Goal: Task Accomplishment & Management: Use online tool/utility

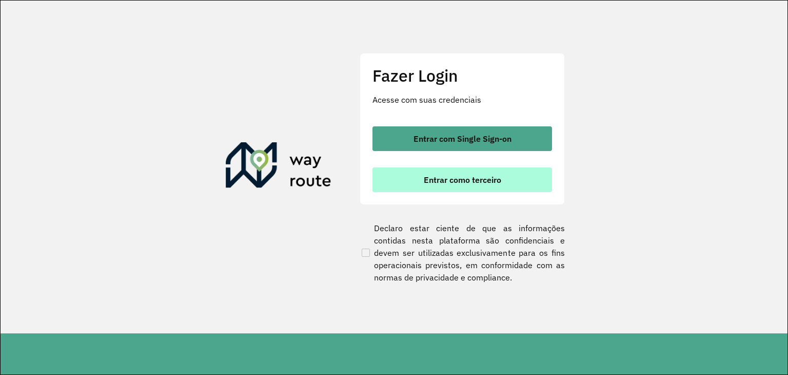
click at [477, 182] on span "Entrar como terceiro" at bounding box center [463, 180] width 78 height 8
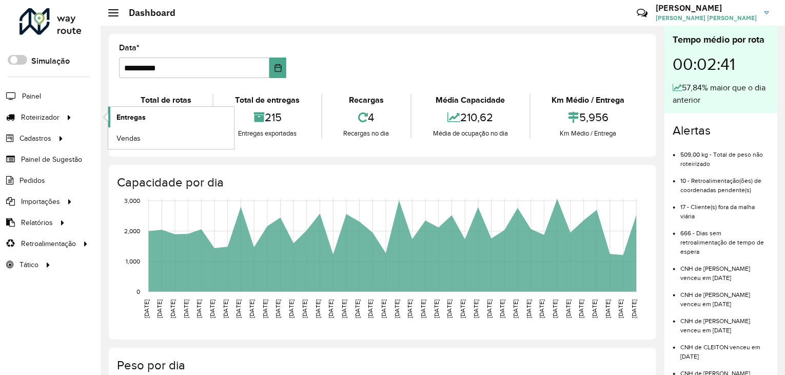
click at [127, 114] on span "Entregas" at bounding box center [131, 117] width 29 height 11
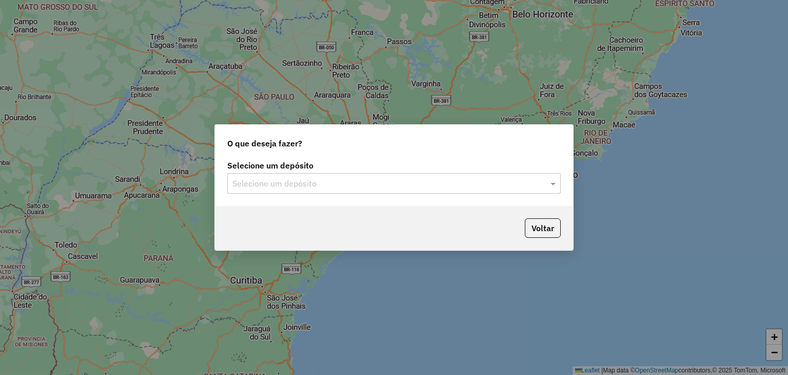
click at [276, 187] on input "text" at bounding box center [384, 184] width 303 height 12
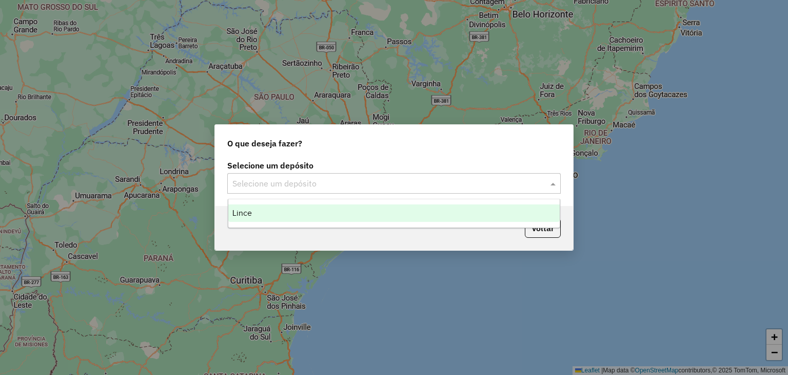
click at [271, 211] on div "Lince" at bounding box center [394, 212] width 332 height 17
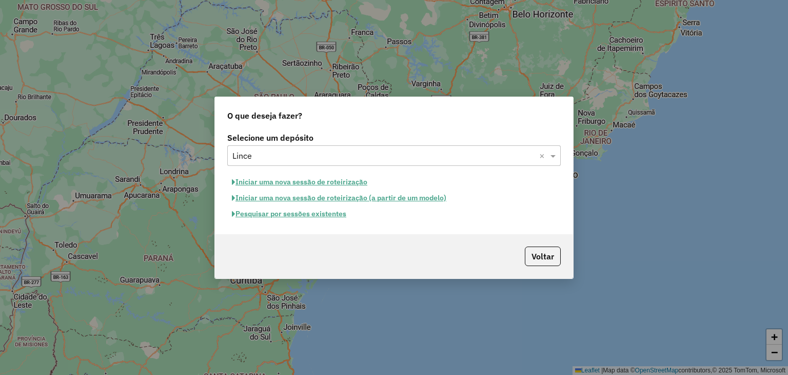
click at [324, 214] on button "Pesquisar por sessões existentes" at bounding box center [289, 214] width 124 height 16
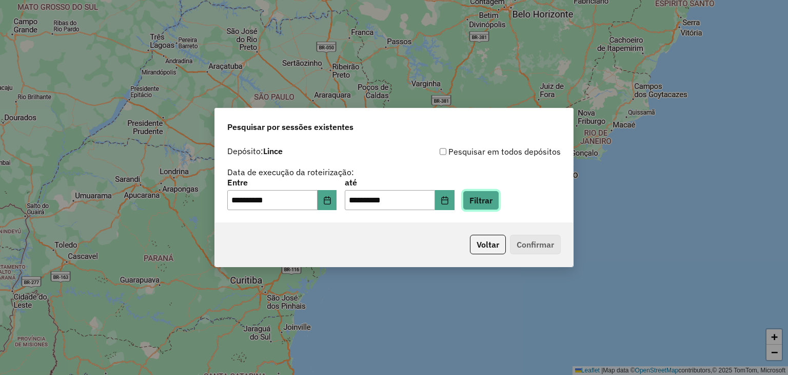
click at [494, 201] on button "Filtrar" at bounding box center [481, 200] width 36 height 20
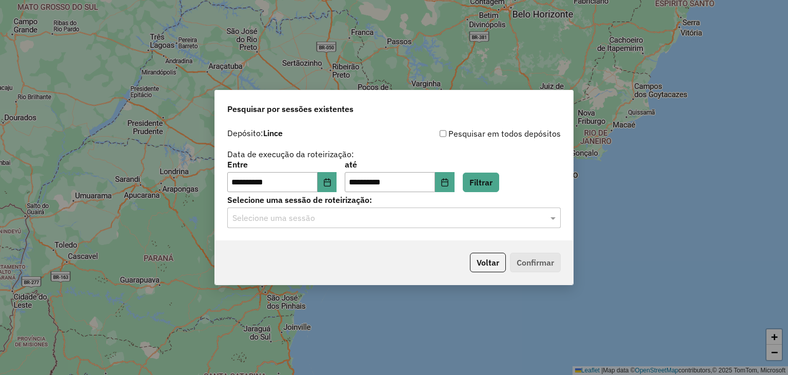
click at [345, 219] on input "text" at bounding box center [384, 218] width 303 height 12
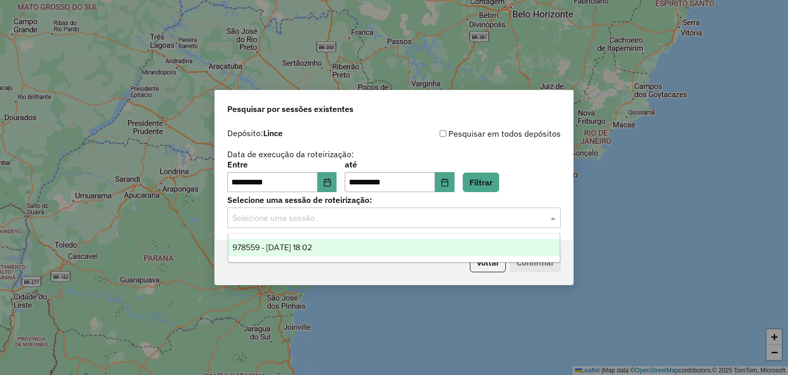
click at [320, 242] on div "978559 - 13/08/2025 18:02" at bounding box center [394, 247] width 332 height 17
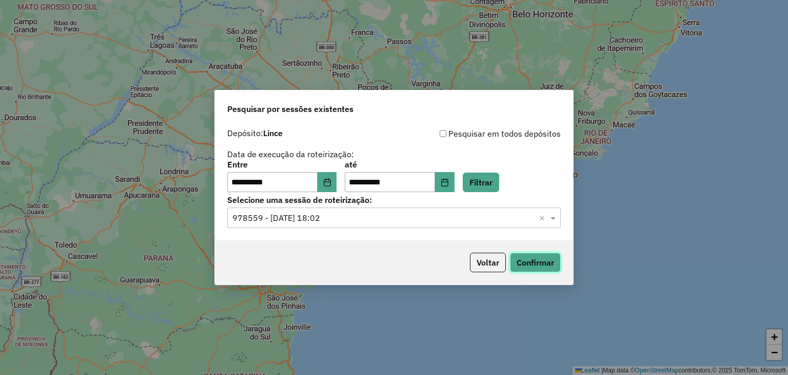
click at [522, 258] on button "Confirmar" at bounding box center [535, 263] width 51 height 20
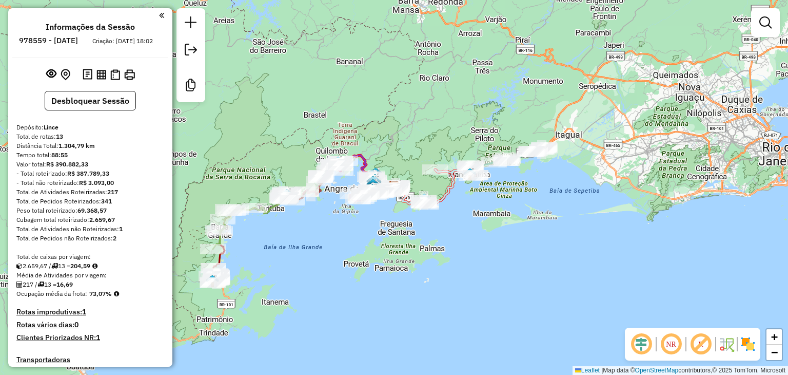
click at [673, 344] on em at bounding box center [671, 344] width 25 height 25
click at [641, 342] on em at bounding box center [641, 344] width 25 height 25
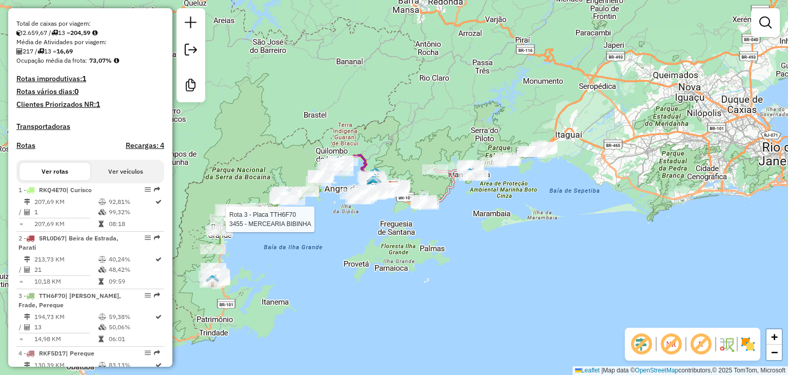
select select "**********"
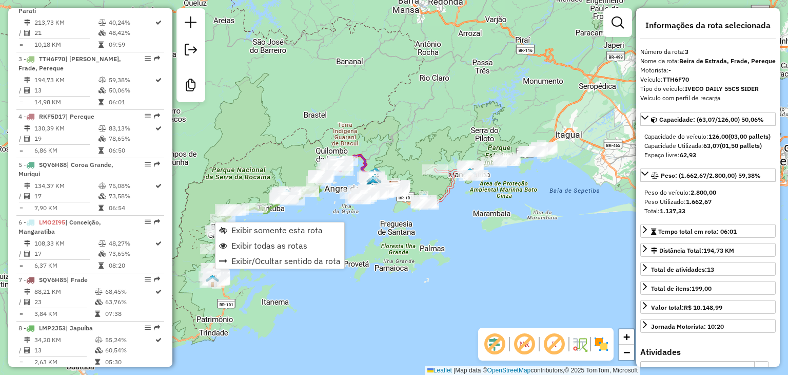
scroll to position [522, 0]
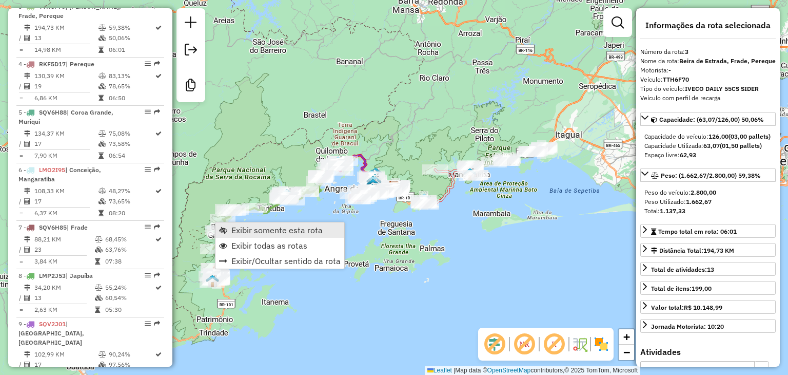
click at [261, 227] on span "Exibir somente esta rota" at bounding box center [276, 230] width 91 height 8
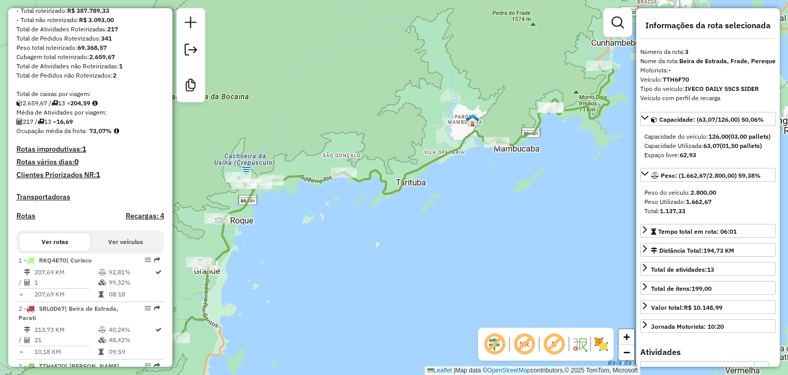
scroll to position [317, 0]
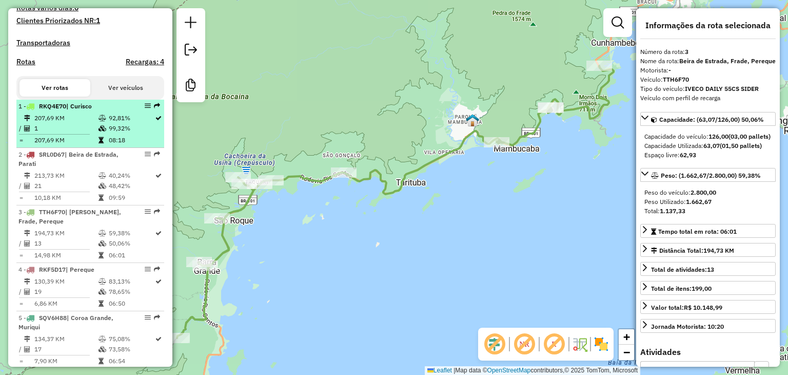
click at [82, 133] on td "1" at bounding box center [66, 128] width 64 height 10
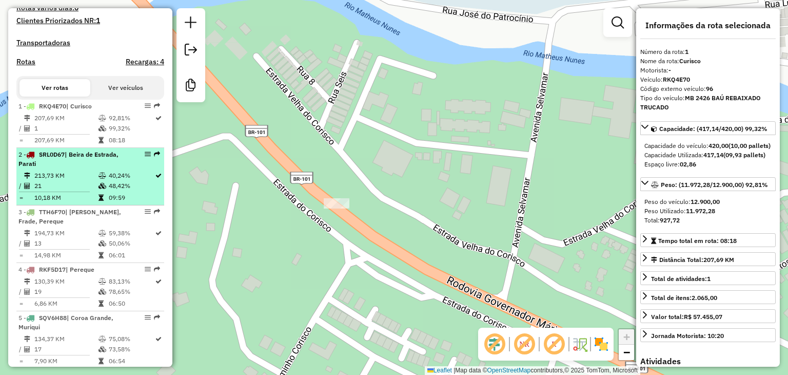
click at [74, 181] on td "213,73 KM" at bounding box center [66, 175] width 64 height 10
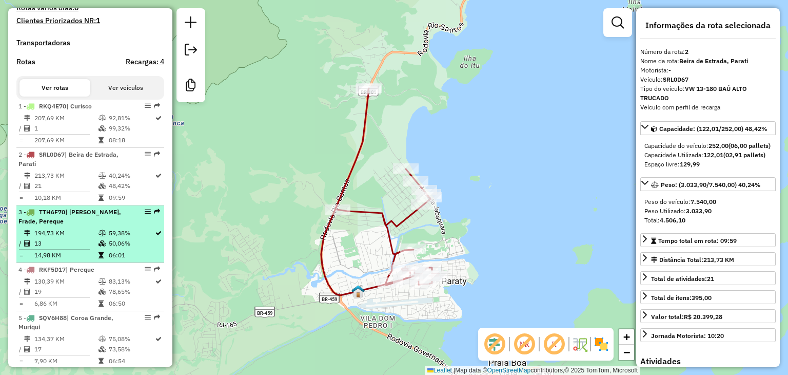
click at [102, 224] on div "3 - TTH6F70 | Beira de Estrada, Frade, Pereque" at bounding box center [72, 216] width 109 height 18
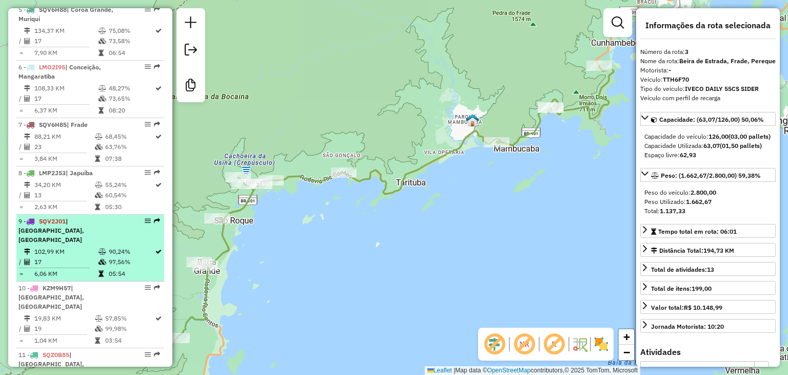
scroll to position [676, 0]
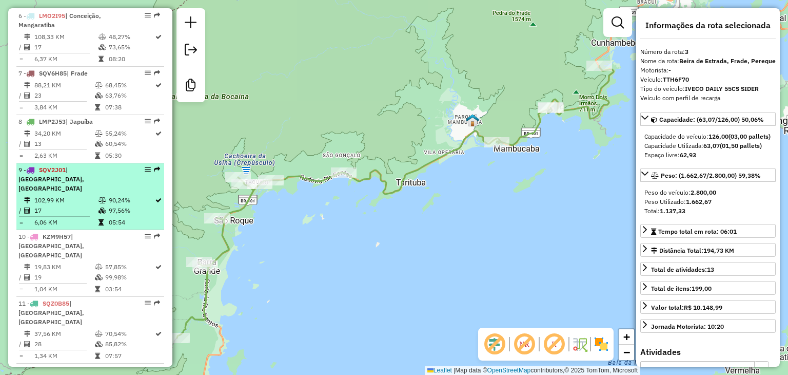
click at [89, 208] on td "17" at bounding box center [66, 210] width 64 height 10
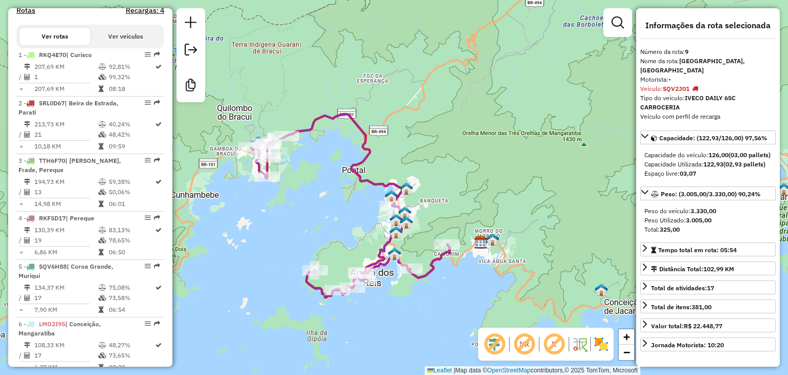
scroll to position [317, 0]
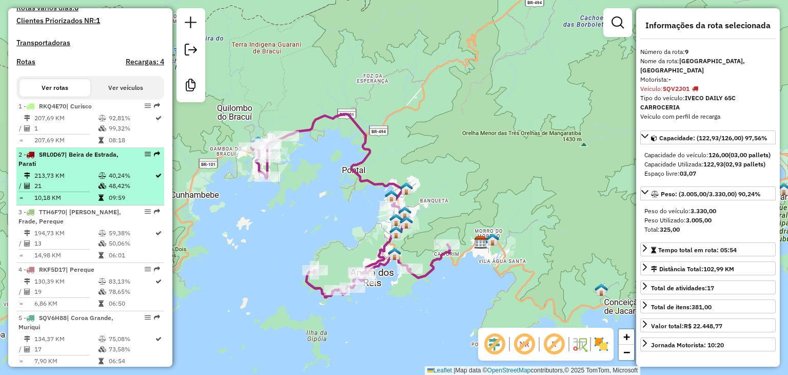
click at [69, 168] on div "2 - SRL0D67 | Beira de Estrada, Parati" at bounding box center [72, 159] width 109 height 18
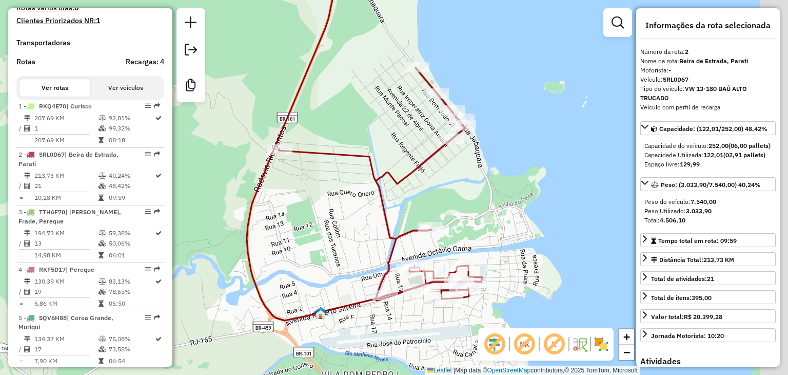
drag, startPoint x: 408, startPoint y: 254, endPoint x: 293, endPoint y: 228, distance: 117.3
click at [293, 228] on div "Janela de atendimento Grade de atendimento Capacidade Transportadoras Veículos …" at bounding box center [394, 187] width 788 height 375
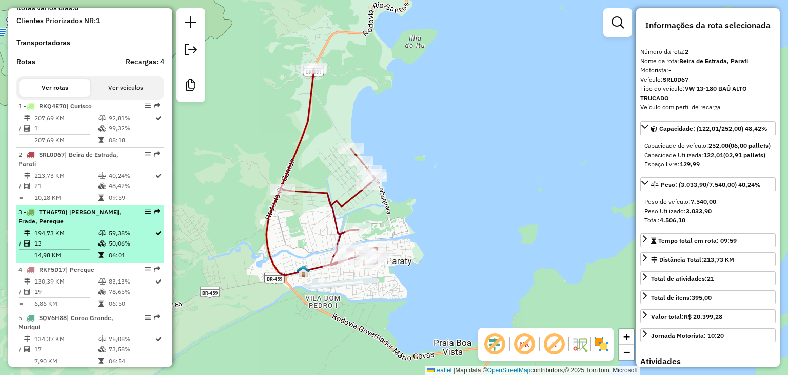
click at [79, 236] on li "3 - TTH6F70 | Beira de Estrada, Frade, Pereque 194,73 KM 59,38% / 13 50,06% = 1…" at bounding box center [90, 233] width 148 height 57
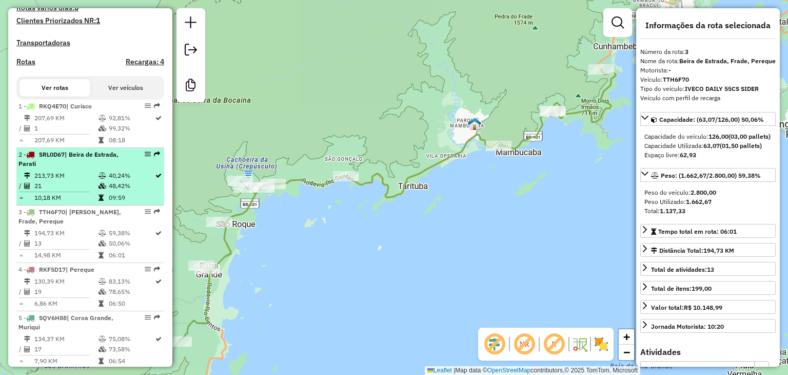
scroll to position [368, 0]
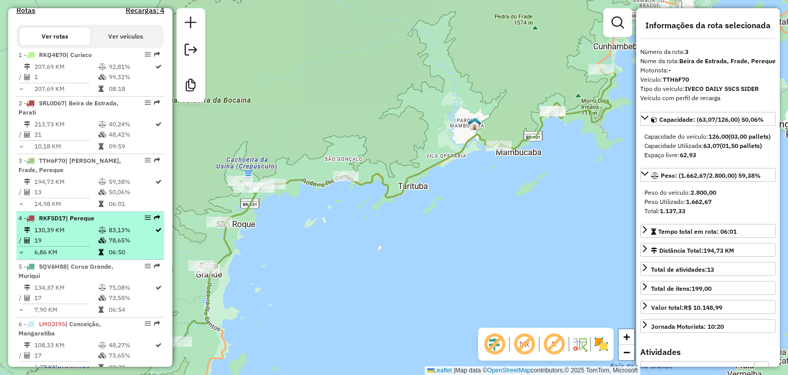
click at [76, 234] on td "130,39 KM" at bounding box center [66, 230] width 64 height 10
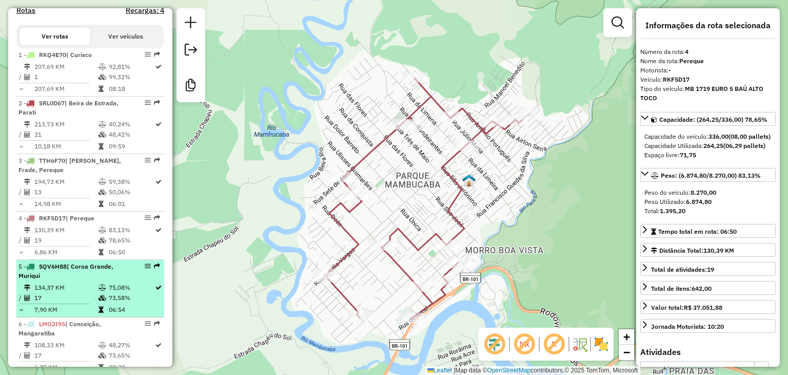
scroll to position [419, 0]
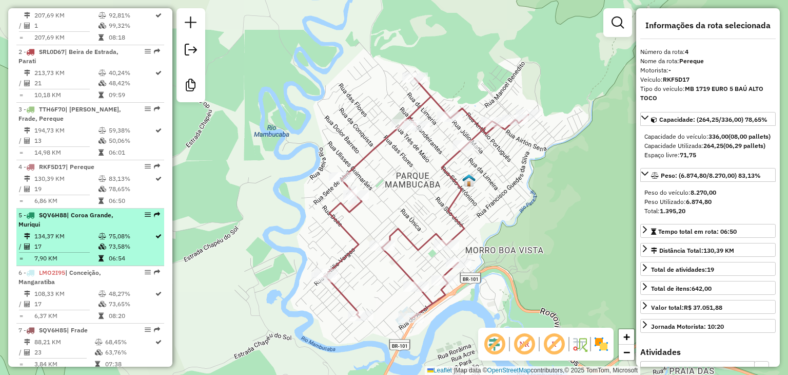
click at [87, 241] on td "134,37 KM" at bounding box center [66, 236] width 64 height 10
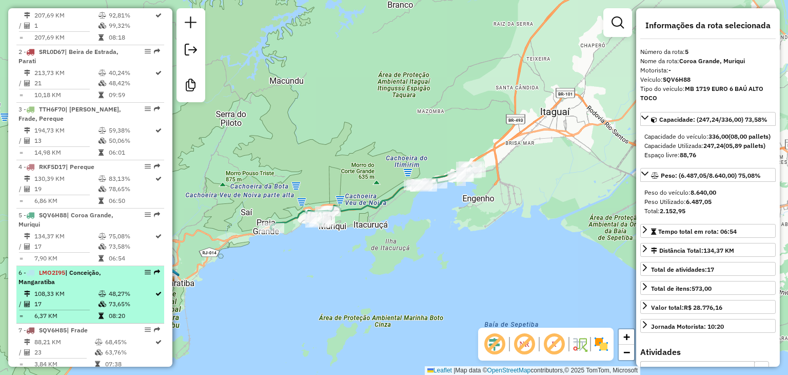
click at [66, 284] on div "6 - LMO2I95 | Conceição, Mangaratiba" at bounding box center [72, 277] width 109 height 18
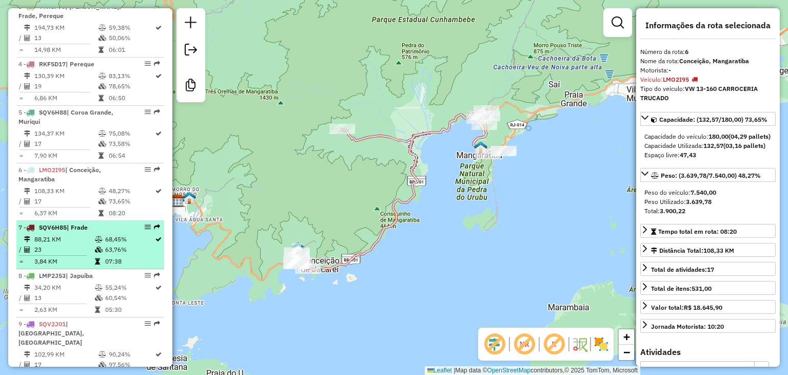
scroll to position [573, 0]
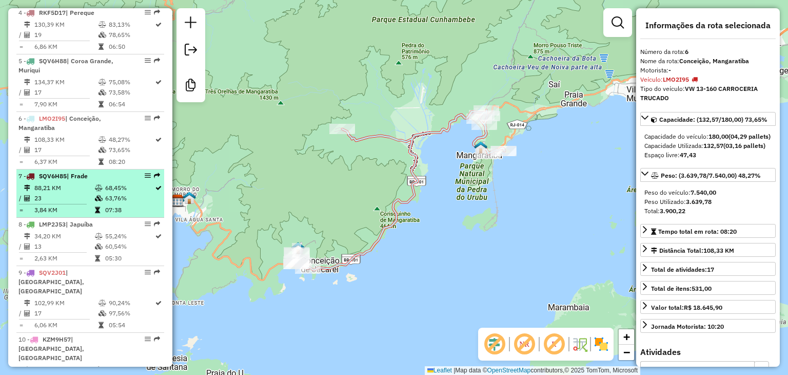
click at [78, 193] on td "88,21 KM" at bounding box center [64, 188] width 61 height 10
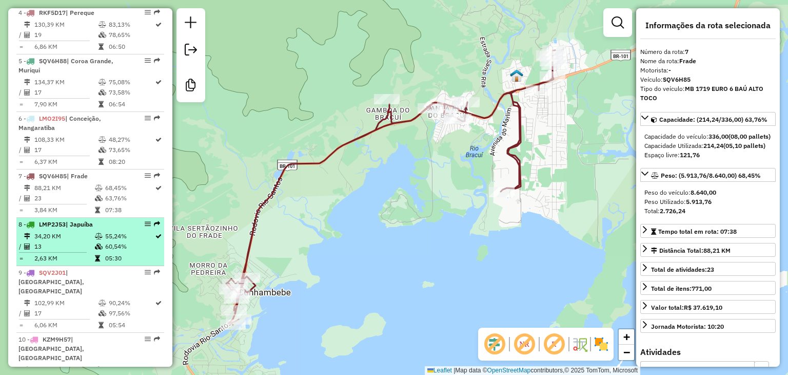
scroll to position [625, 0]
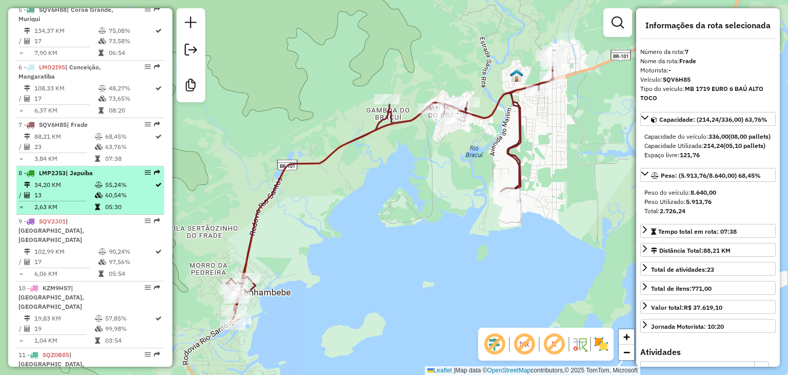
click at [74, 188] on td "34,20 KM" at bounding box center [64, 185] width 61 height 10
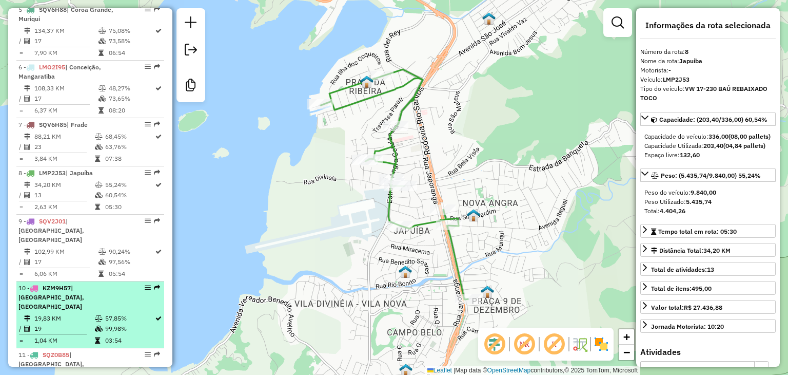
scroll to position [676, 0]
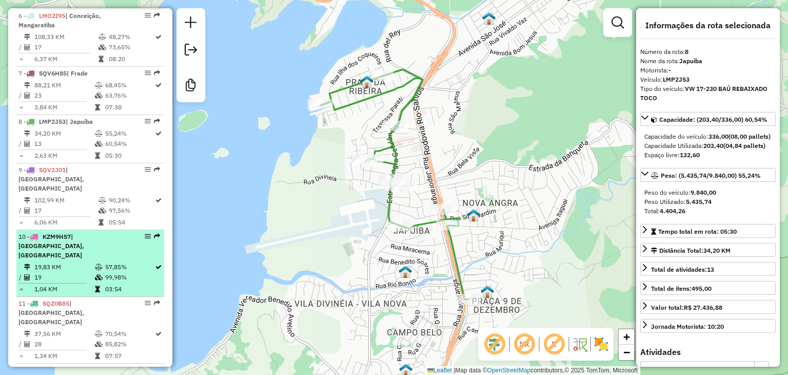
click at [111, 272] on td "99,98%" at bounding box center [130, 277] width 50 height 10
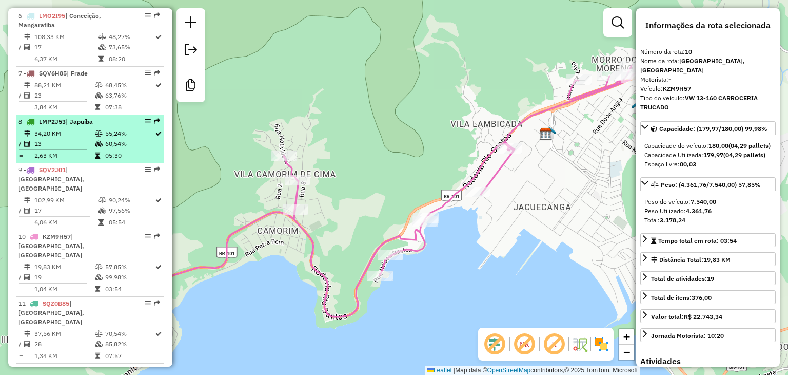
click at [80, 149] on td "13" at bounding box center [64, 144] width 61 height 10
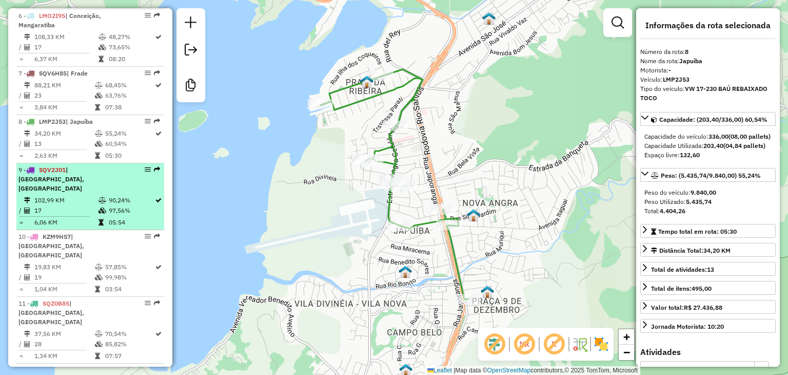
click at [98, 195] on td at bounding box center [103, 200] width 10 height 10
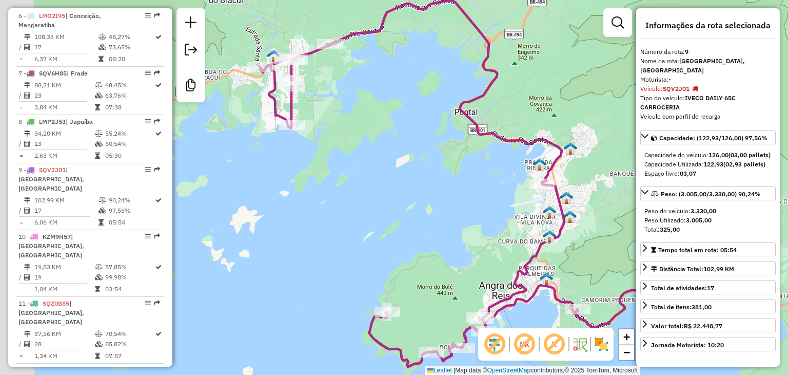
drag, startPoint x: 268, startPoint y: 132, endPoint x: 348, endPoint y: 145, distance: 81.0
click at [348, 145] on div "Janela de atendimento Grade de atendimento Capacidade Transportadoras Veículos …" at bounding box center [394, 187] width 788 height 375
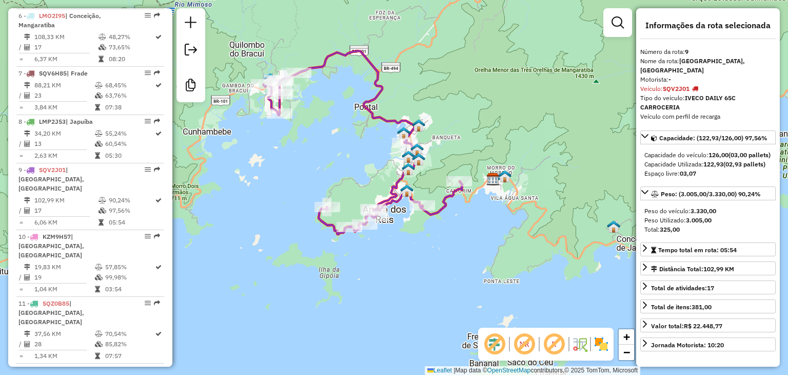
drag, startPoint x: 411, startPoint y: 176, endPoint x: 353, endPoint y: 161, distance: 59.4
click at [353, 161] on div "Janela de atendimento Grade de atendimento Capacidade Transportadoras Veículos …" at bounding box center [394, 187] width 788 height 375
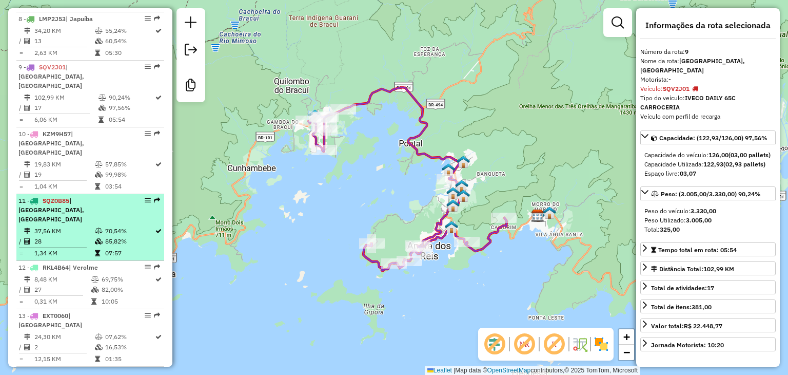
scroll to position [727, 0]
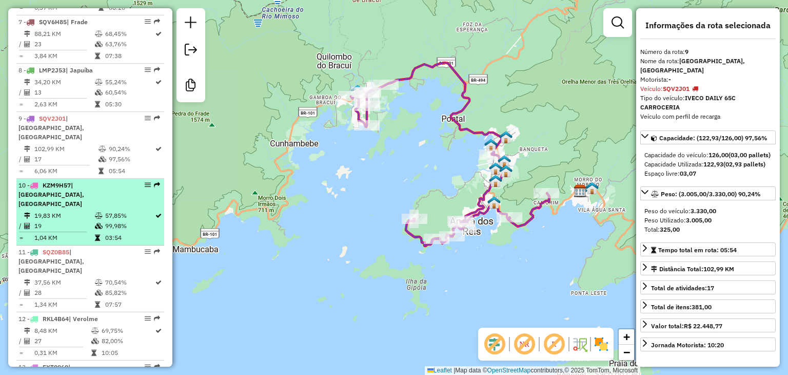
click at [84, 221] on td "19" at bounding box center [64, 226] width 61 height 10
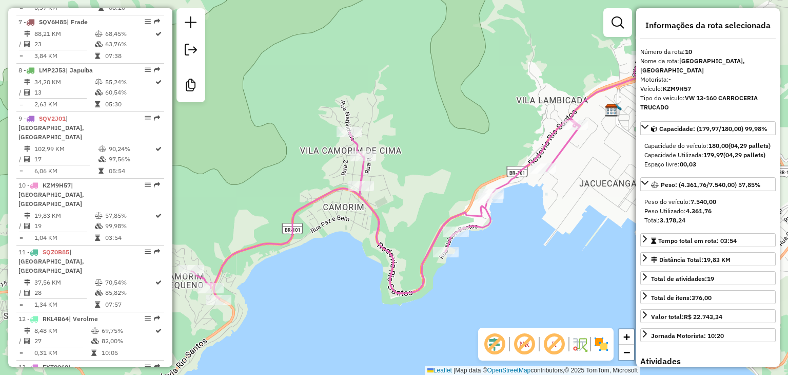
drag, startPoint x: 304, startPoint y: 270, endPoint x: 285, endPoint y: 282, distance: 22.6
click at [285, 282] on div "Janela de atendimento Grade de atendimento Capacidade Transportadoras Veículos …" at bounding box center [394, 187] width 788 height 375
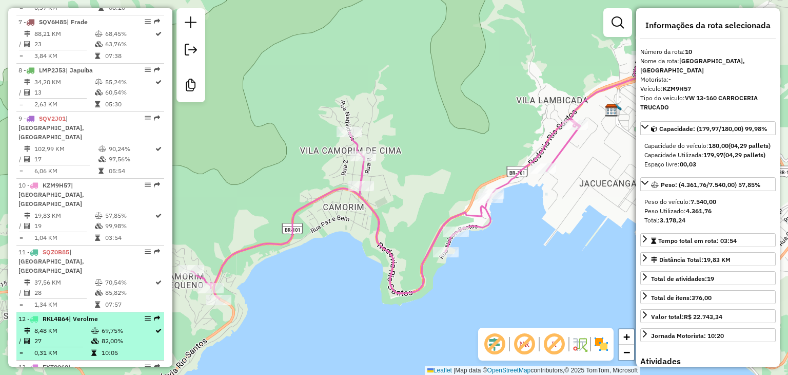
click at [93, 350] on icon at bounding box center [93, 353] width 5 height 6
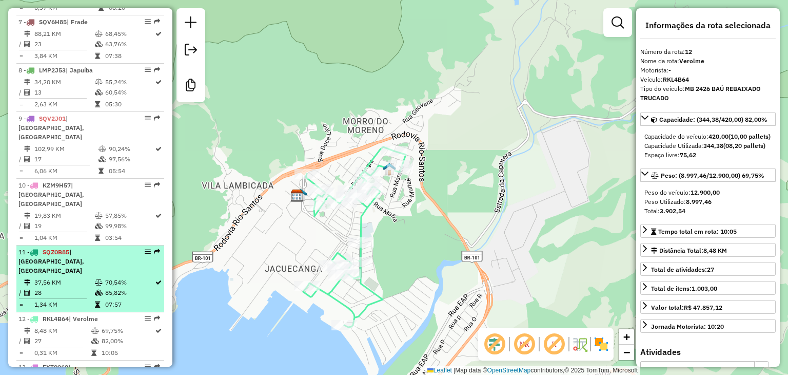
scroll to position [779, 0]
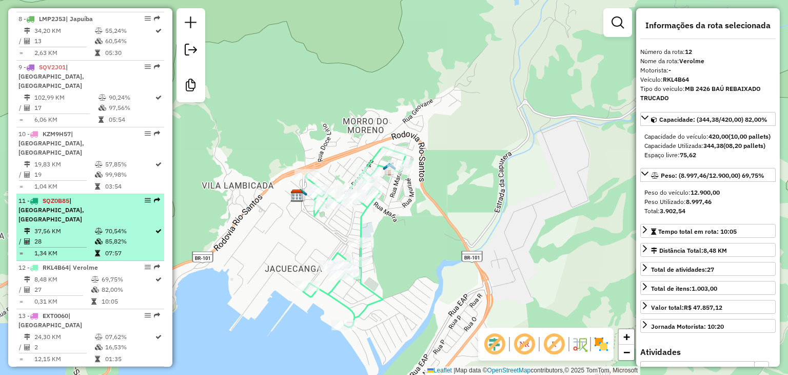
click at [95, 238] on icon at bounding box center [99, 241] width 8 height 6
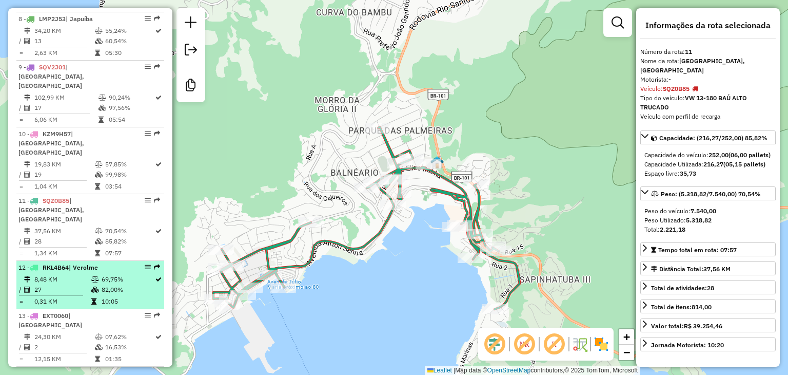
click at [91, 276] on icon at bounding box center [95, 279] width 8 height 6
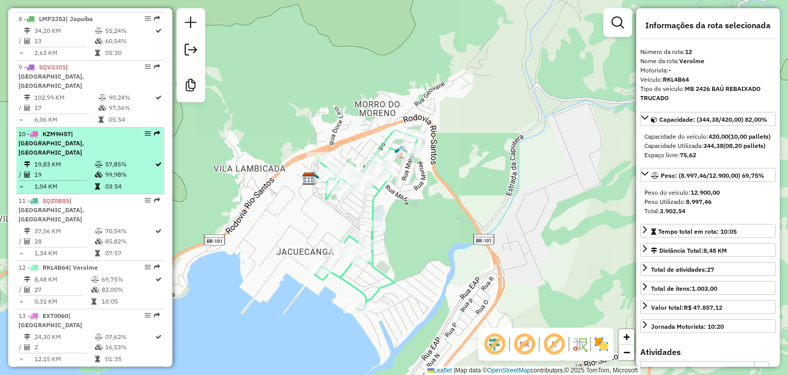
click at [70, 159] on td "19,83 KM" at bounding box center [64, 164] width 61 height 10
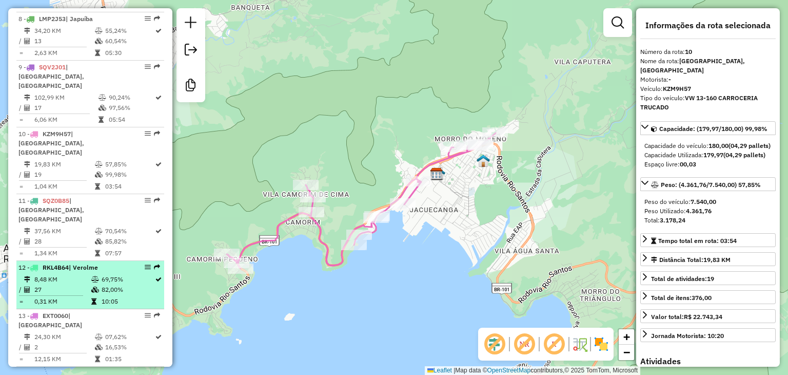
click at [110, 284] on td "82,00%" at bounding box center [127, 289] width 53 height 10
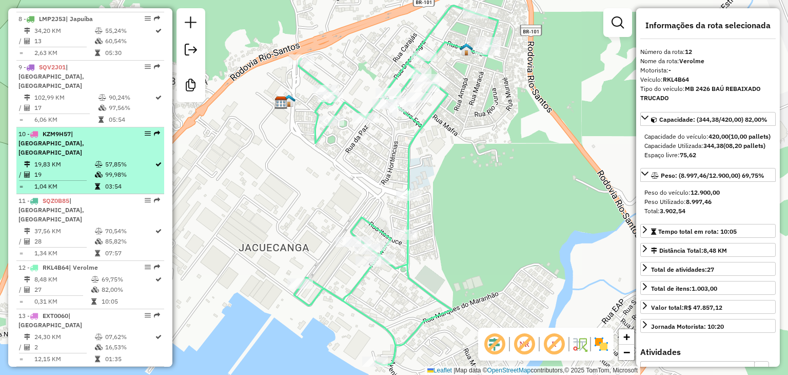
click at [76, 169] on td "19" at bounding box center [64, 174] width 61 height 10
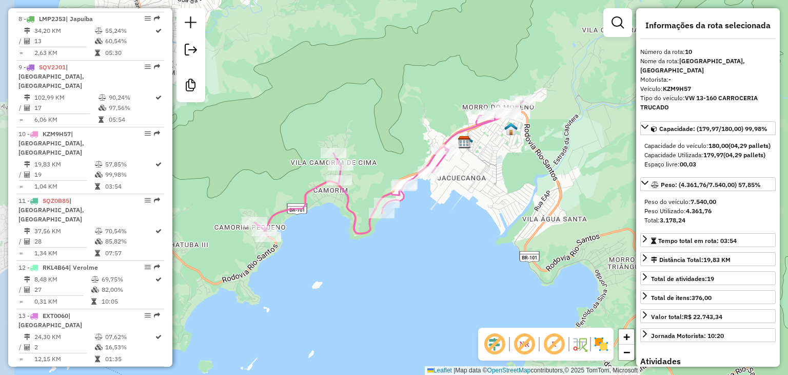
drag, startPoint x: 251, startPoint y: 260, endPoint x: 312, endPoint y: 233, distance: 66.6
click at [312, 233] on div "Janela de atendimento Grade de atendimento Capacidade Transportadoras Veículos …" at bounding box center [394, 187] width 788 height 375
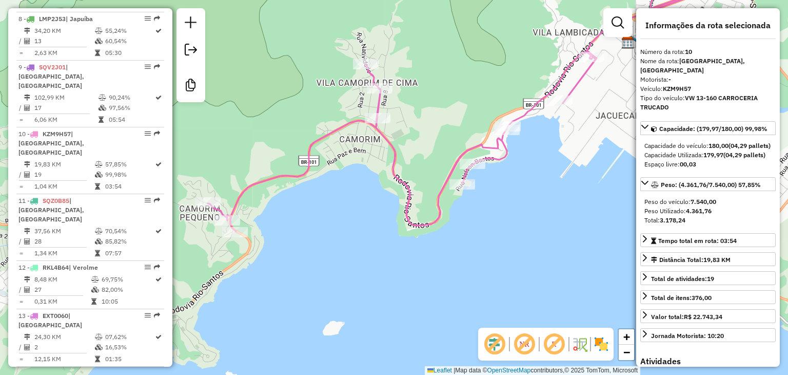
drag, startPoint x: 300, startPoint y: 237, endPoint x: 337, endPoint y: 240, distance: 37.1
click at [337, 240] on div "Janela de atendimento Grade de atendimento Capacidade Transportadoras Veículos …" at bounding box center [394, 187] width 788 height 375
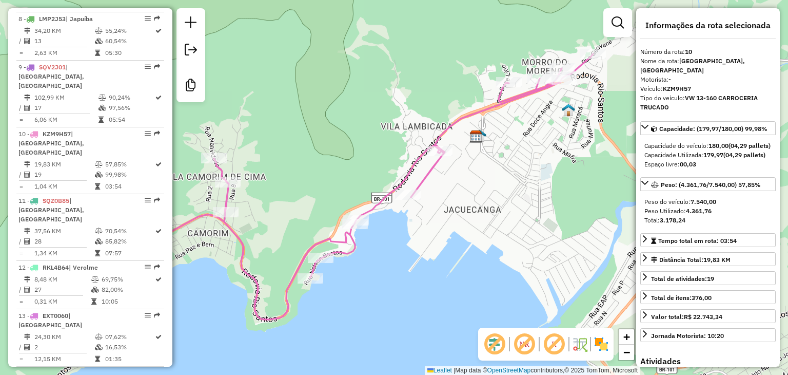
drag, startPoint x: 537, startPoint y: 234, endPoint x: 390, endPoint y: 282, distance: 155.0
click at [390, 282] on div "Janela de atendimento Grade de atendimento Capacidade Transportadoras Veículos …" at bounding box center [394, 187] width 788 height 375
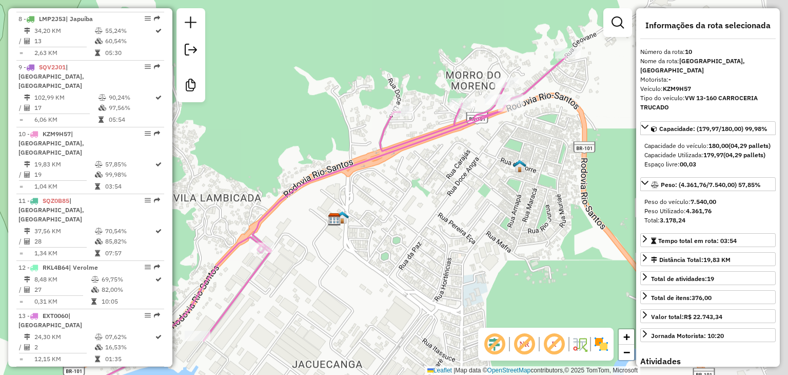
drag, startPoint x: 493, startPoint y: 181, endPoint x: 465, endPoint y: 236, distance: 61.1
click at [465, 236] on div "Janela de atendimento Grade de atendimento Capacidade Transportadoras Veículos …" at bounding box center [394, 187] width 788 height 375
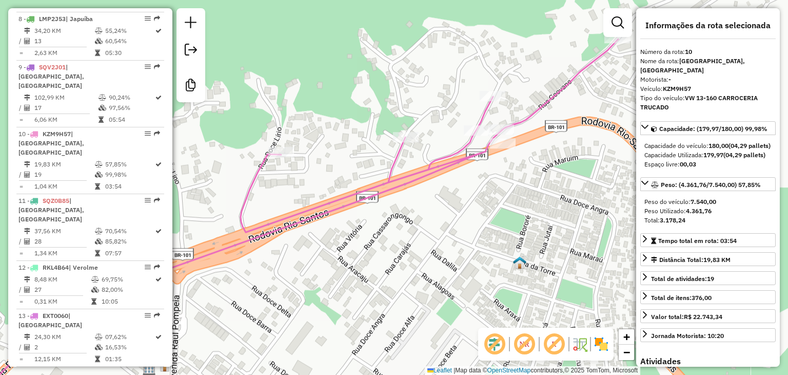
drag, startPoint x: 494, startPoint y: 222, endPoint x: 493, endPoint y: 249, distance: 26.7
click at [494, 253] on div "Janela de atendimento Grade de atendimento Capacidade Transportadoras Veículos …" at bounding box center [394, 187] width 788 height 375
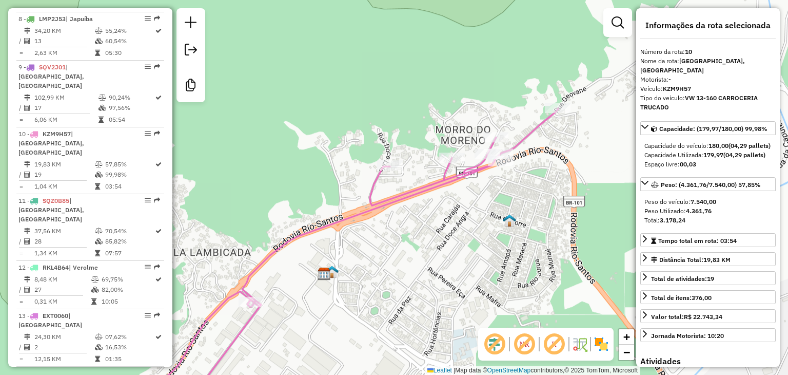
drag, startPoint x: 392, startPoint y: 272, endPoint x: 447, endPoint y: 179, distance: 107.7
click at [450, 168] on div "Janela de atendimento Grade de atendimento Capacidade Transportadoras Veículos …" at bounding box center [394, 187] width 788 height 375
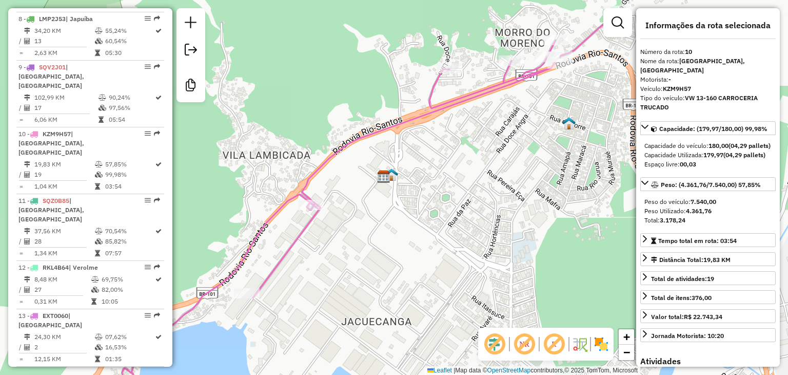
drag, startPoint x: 380, startPoint y: 237, endPoint x: 470, endPoint y: 188, distance: 102.7
click at [468, 190] on div "Janela de atendimento Grade de atendimento Capacidade Transportadoras Veículos …" at bounding box center [394, 187] width 788 height 375
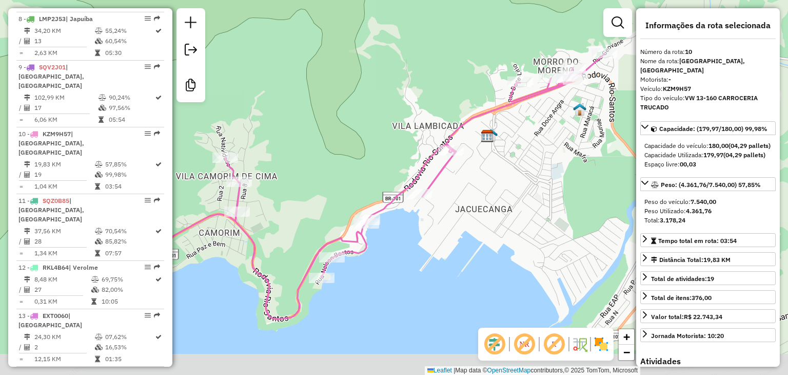
drag, startPoint x: 356, startPoint y: 245, endPoint x: 384, endPoint y: 223, distance: 35.4
click at [384, 223] on div "Janela de atendimento Grade de atendimento Capacidade Transportadoras Veículos …" at bounding box center [394, 187] width 788 height 375
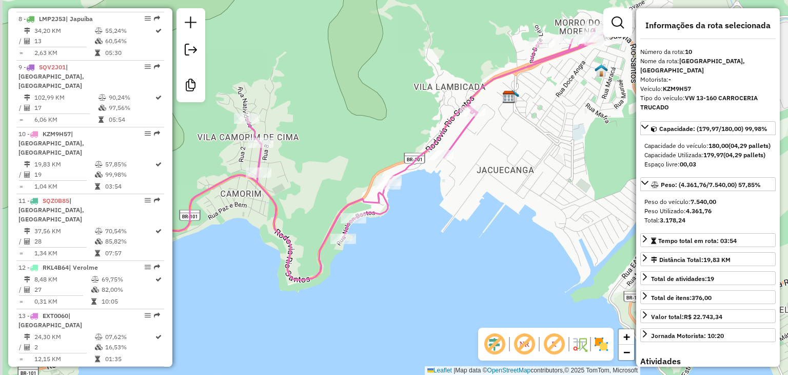
drag, startPoint x: 365, startPoint y: 277, endPoint x: 386, endPoint y: 237, distance: 44.8
click at [386, 238] on div "Janela de atendimento Grade de atendimento Capacidade Transportadoras Veículos …" at bounding box center [394, 187] width 788 height 375
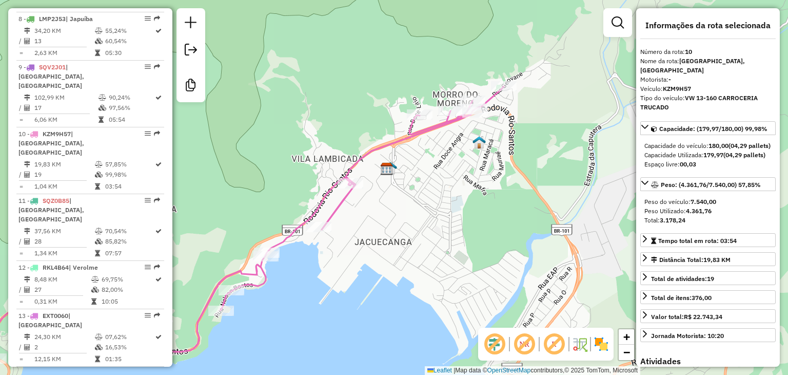
drag, startPoint x: 420, startPoint y: 256, endPoint x: 379, endPoint y: 273, distance: 44.7
click at [379, 273] on div "Janela de atendimento Grade de atendimento Capacidade Transportadoras Veículos …" at bounding box center [394, 187] width 788 height 375
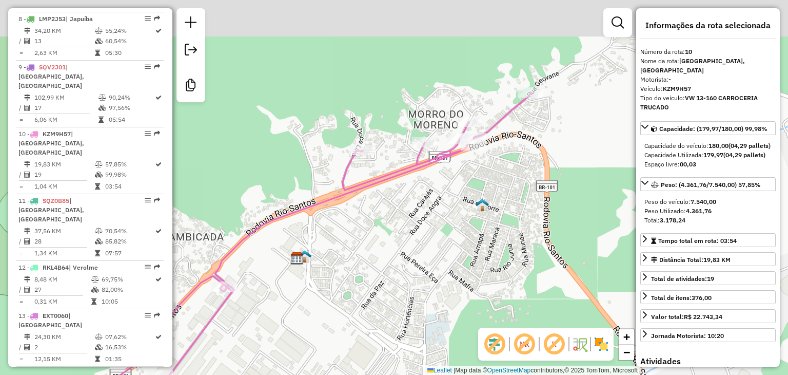
drag, startPoint x: 406, startPoint y: 224, endPoint x: 330, endPoint y: 198, distance: 80.8
click at [382, 232] on div "Janela de atendimento Grade de atendimento Capacidade Transportadoras Veículos …" at bounding box center [394, 187] width 788 height 375
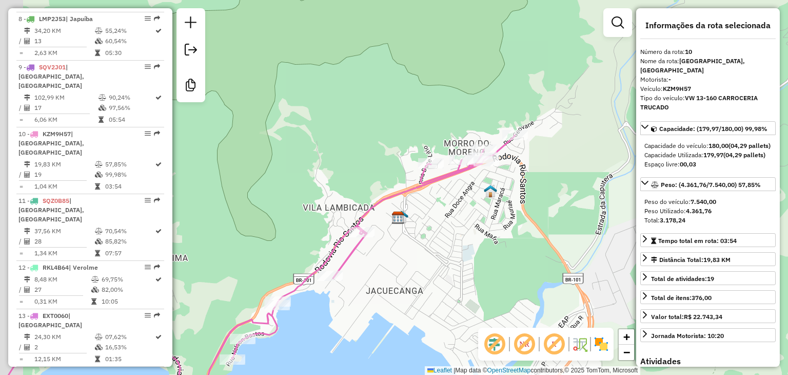
drag, startPoint x: 399, startPoint y: 269, endPoint x: 512, endPoint y: 185, distance: 140.7
click at [511, 186] on div "Janela de atendimento Grade de atendimento Capacidade Transportadoras Veículos …" at bounding box center [394, 187] width 788 height 375
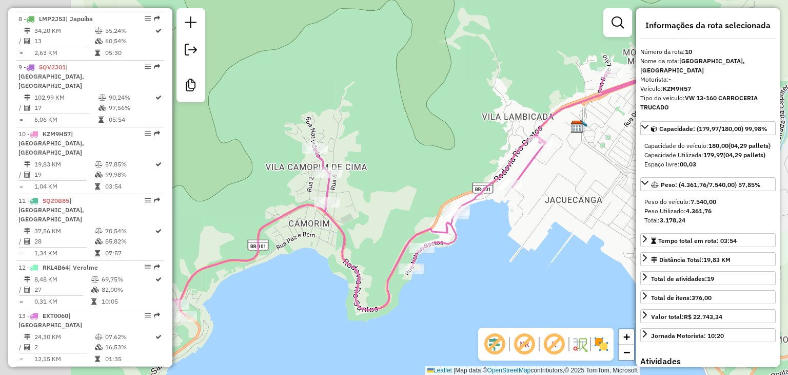
click at [380, 228] on div "Janela de atendimento Grade de atendimento Capacidade Transportadoras Veículos …" at bounding box center [394, 187] width 788 height 375
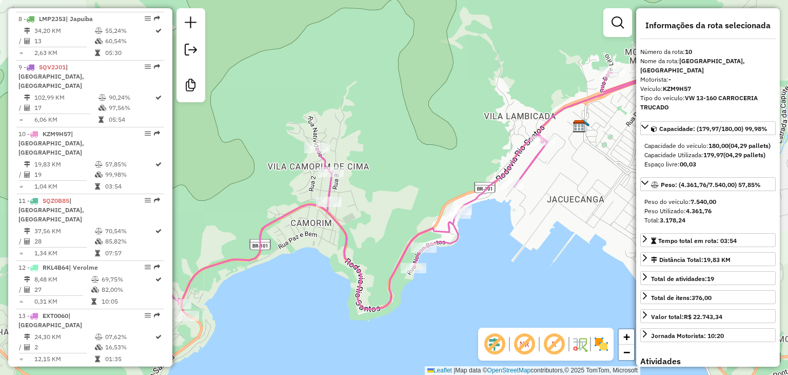
drag, startPoint x: 308, startPoint y: 231, endPoint x: 383, endPoint y: 186, distance: 87.5
click at [383, 186] on div "Janela de atendimento Grade de atendimento Capacidade Transportadoras Veículos …" at bounding box center [394, 187] width 788 height 375
